Goal: Navigation & Orientation: Understand site structure

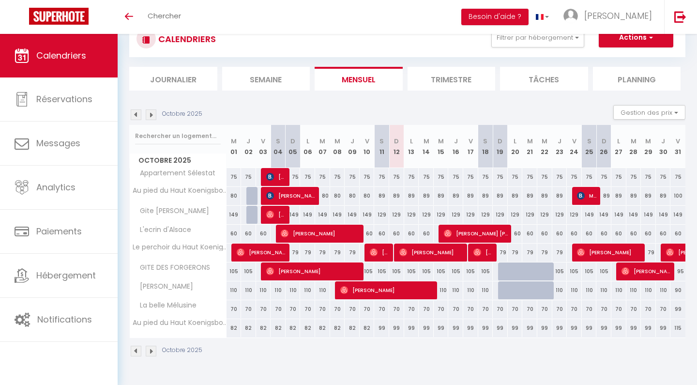
scroll to position [34, 0]
click at [154, 111] on img at bounding box center [151, 114] width 11 height 11
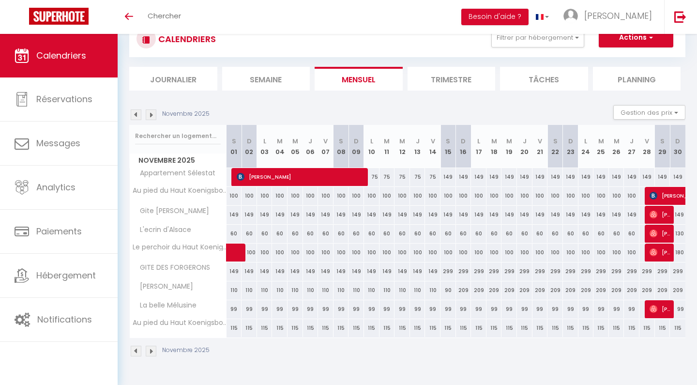
click at [136, 113] on img at bounding box center [136, 114] width 11 height 11
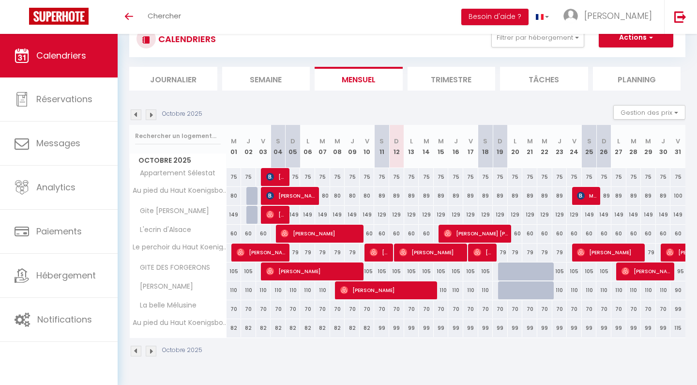
click at [154, 112] on img at bounding box center [151, 114] width 11 height 11
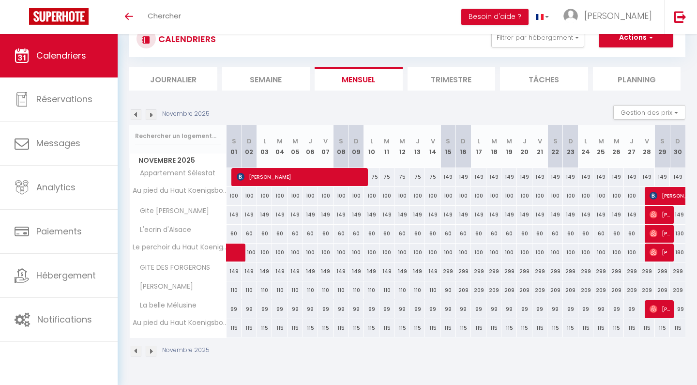
click at [154, 114] on img at bounding box center [151, 114] width 11 height 11
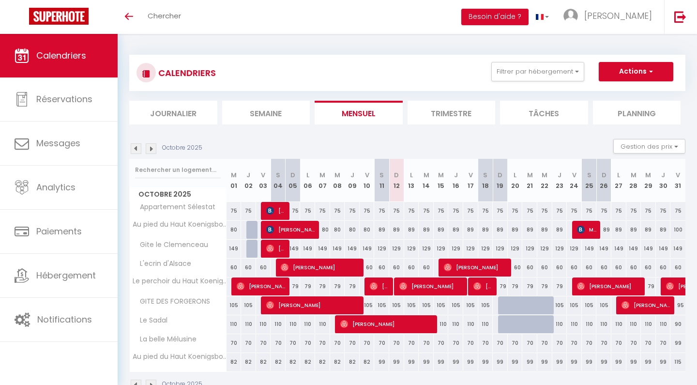
click at [151, 147] on img at bounding box center [151, 148] width 11 height 11
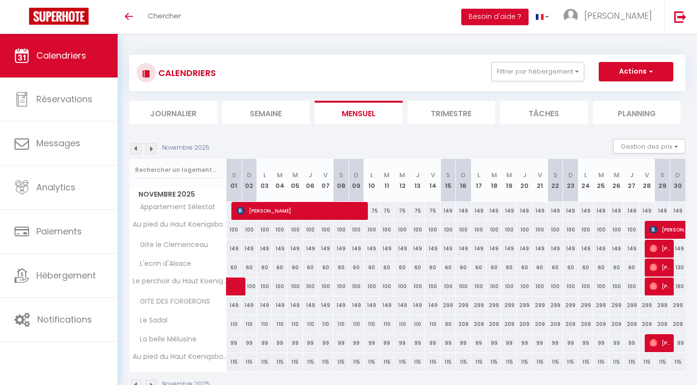
click at [153, 148] on img at bounding box center [151, 148] width 11 height 11
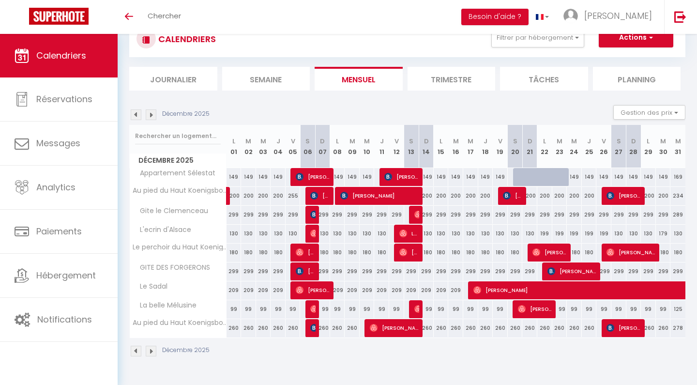
scroll to position [34, 0]
